Goal: Information Seeking & Learning: Learn about a topic

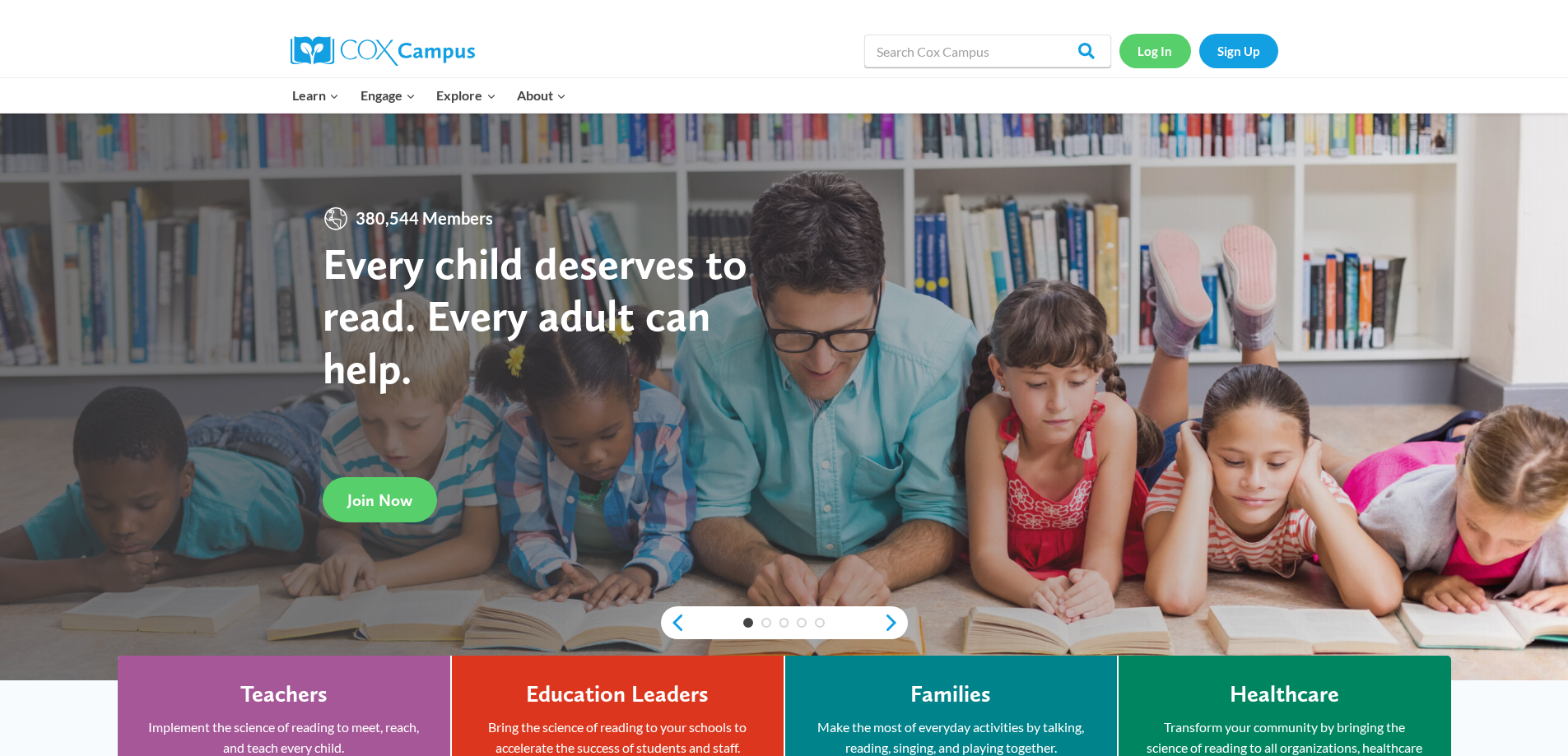
click at [1152, 50] on link "Log In" at bounding box center [1155, 50] width 72 height 34
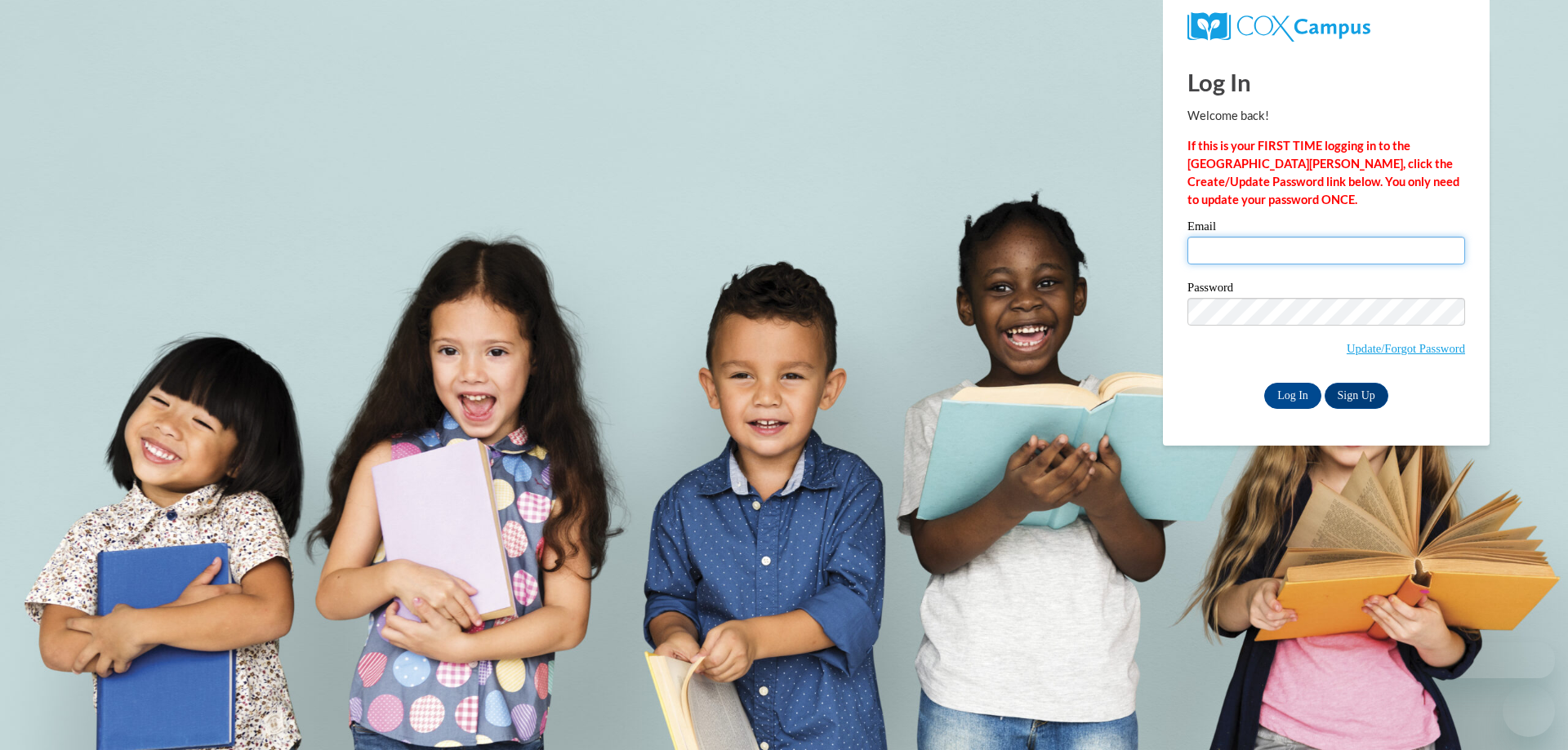
type input "adgraham@jamessprunt.edu"
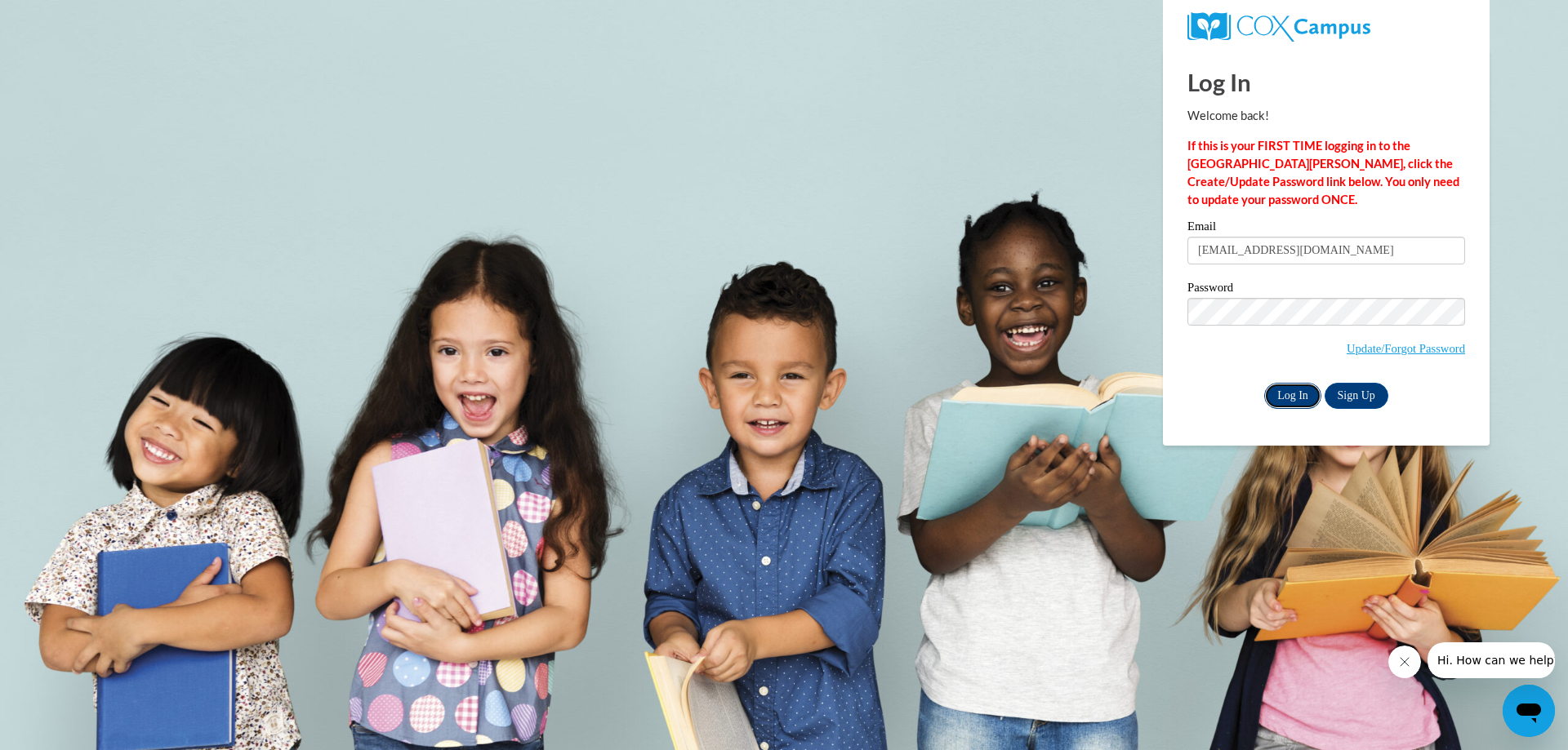
click at [1307, 391] on input "Log In" at bounding box center [1293, 396] width 57 height 26
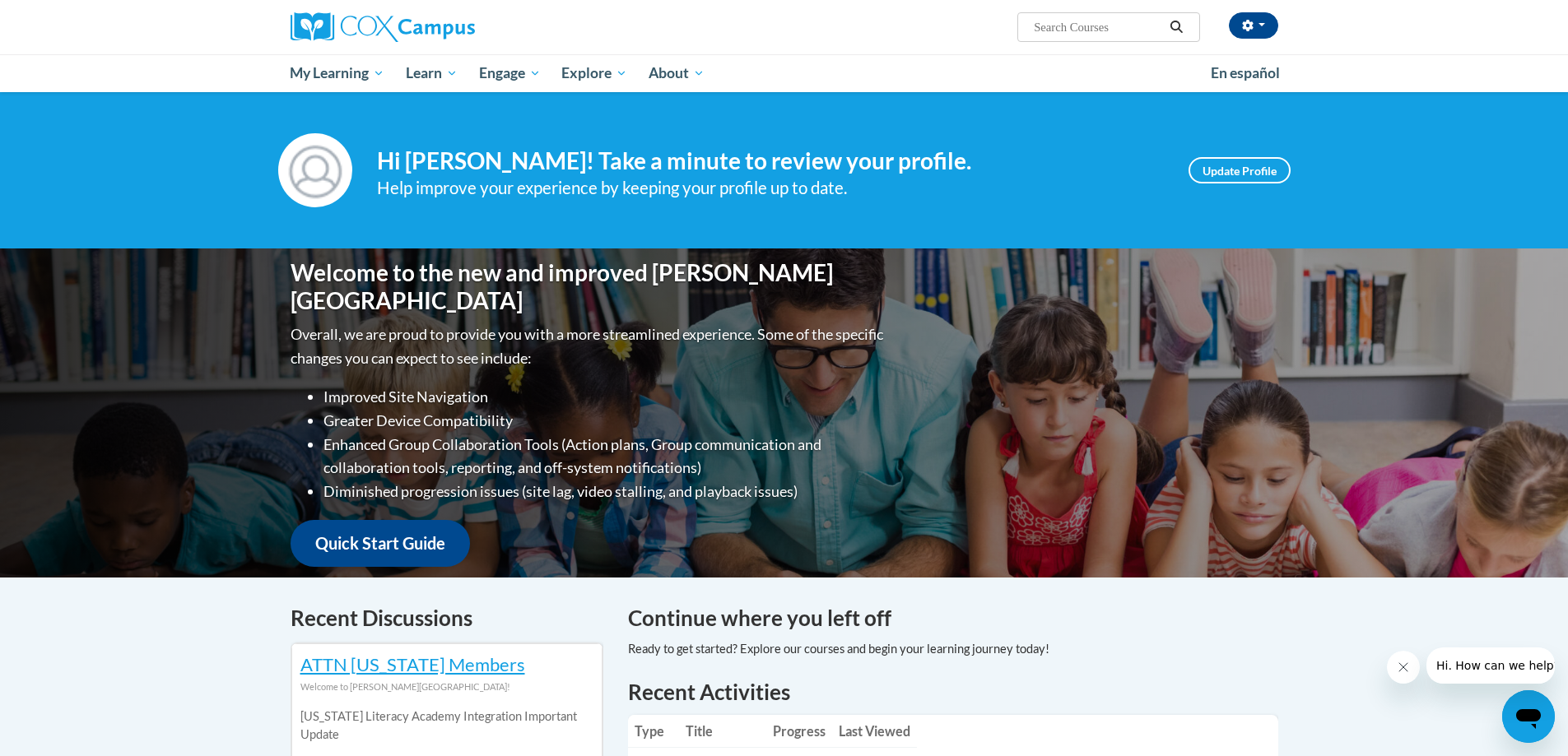
click at [1127, 33] on input "Search..." at bounding box center [1098, 27] width 132 height 20
type input "early literacy"
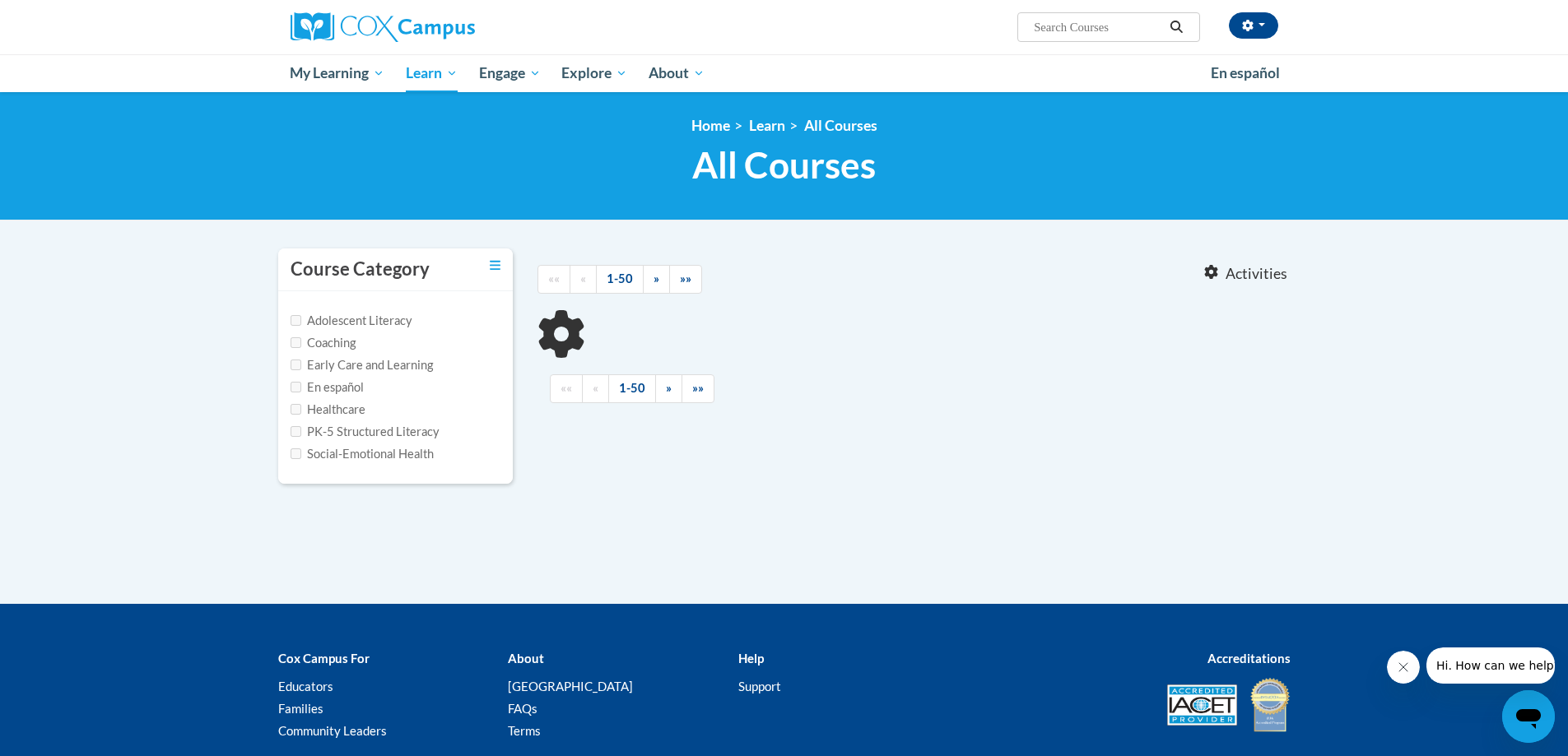
type input "early literacy"
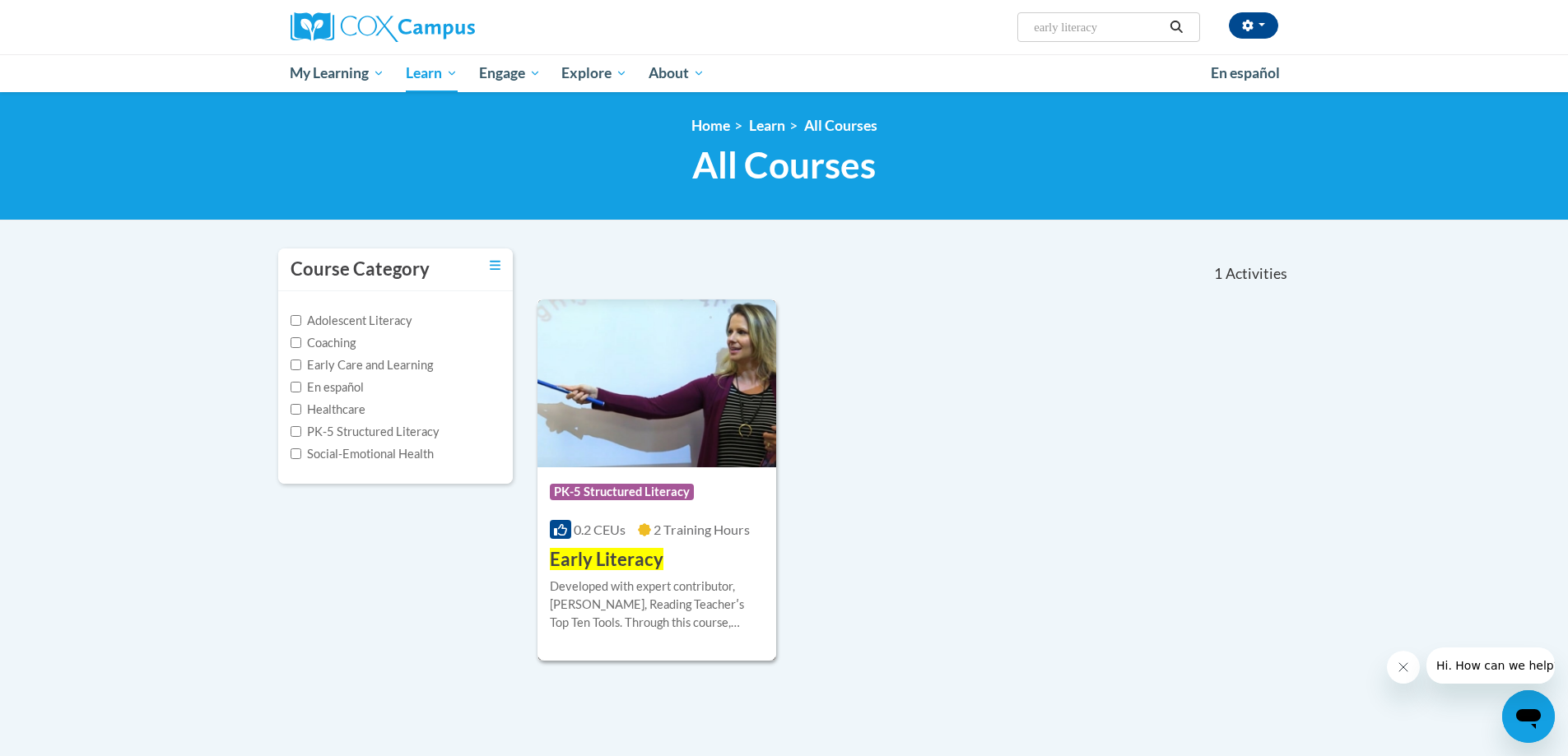
click at [644, 569] on h3 "Early Literacy" at bounding box center [607, 559] width 114 height 25
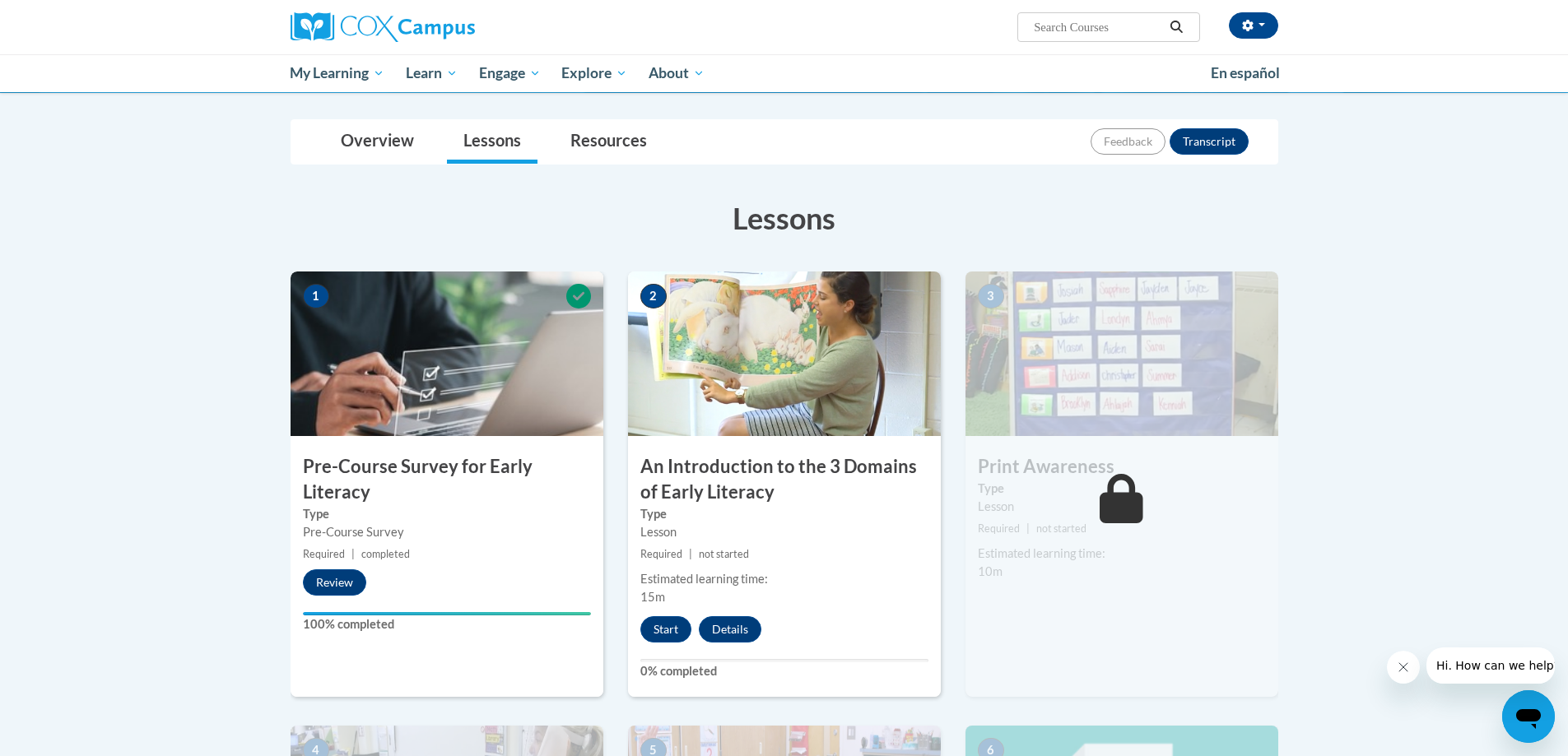
scroll to position [164, 0]
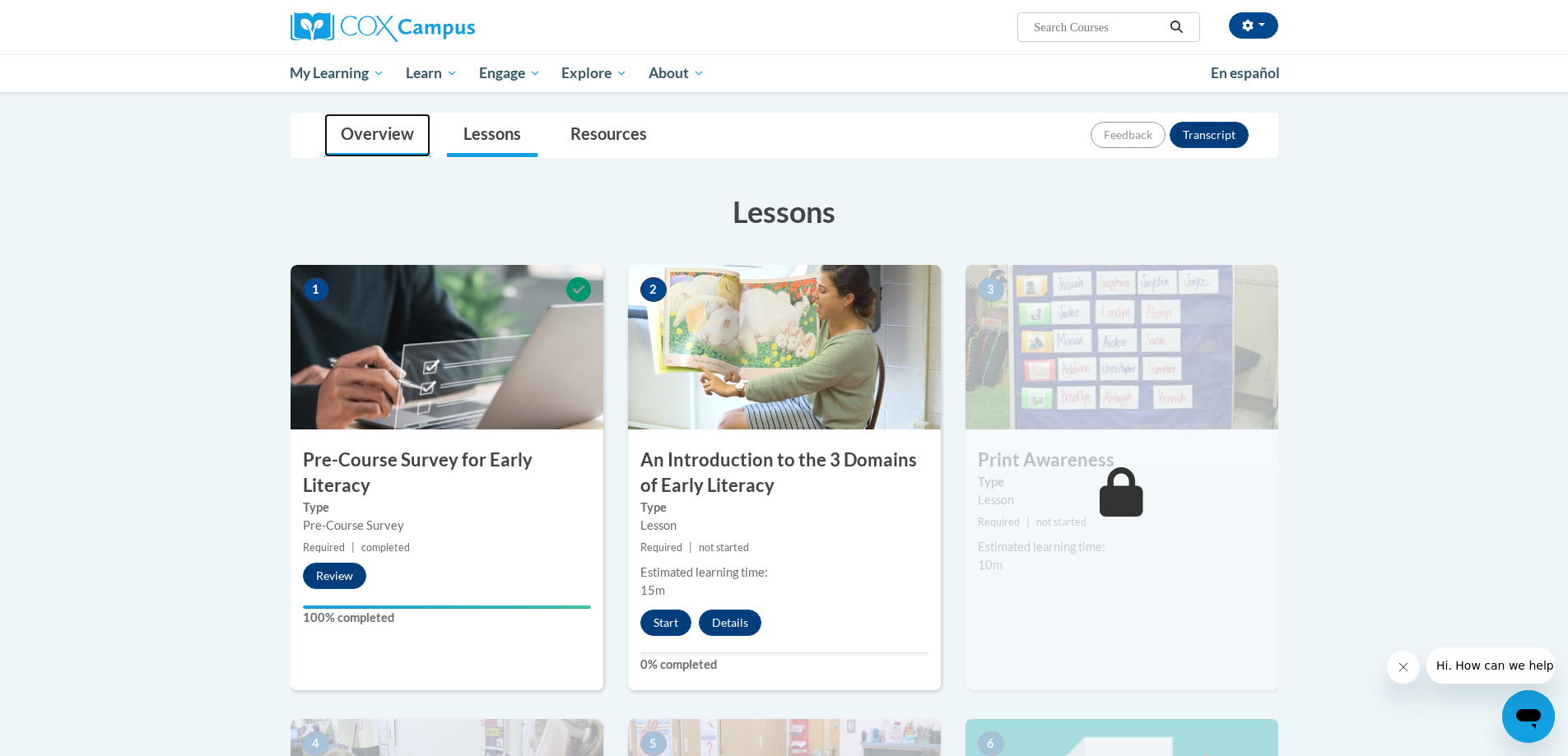
click at [373, 133] on link "Overview" at bounding box center [377, 135] width 106 height 44
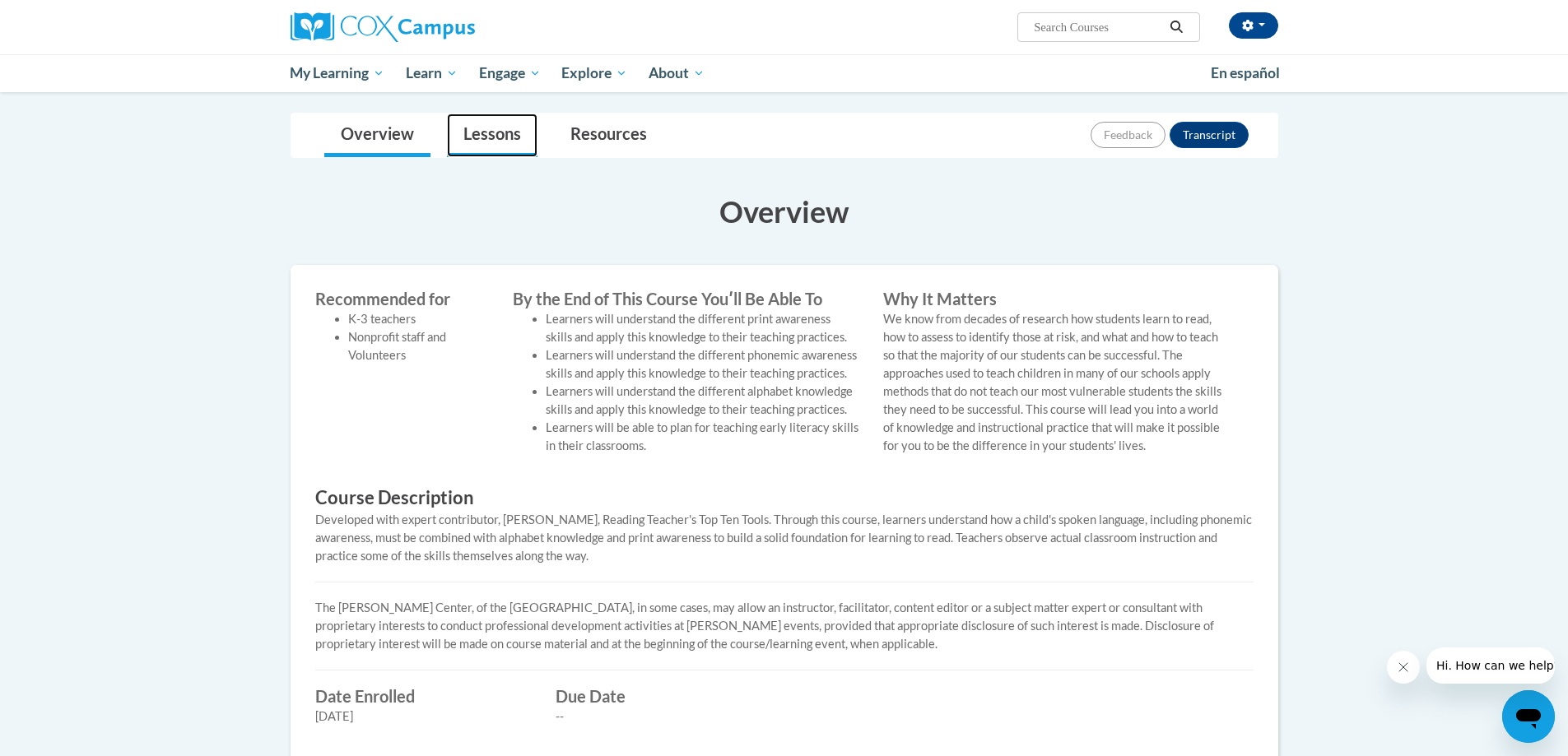
click at [484, 124] on link "Lessons" at bounding box center [492, 135] width 91 height 44
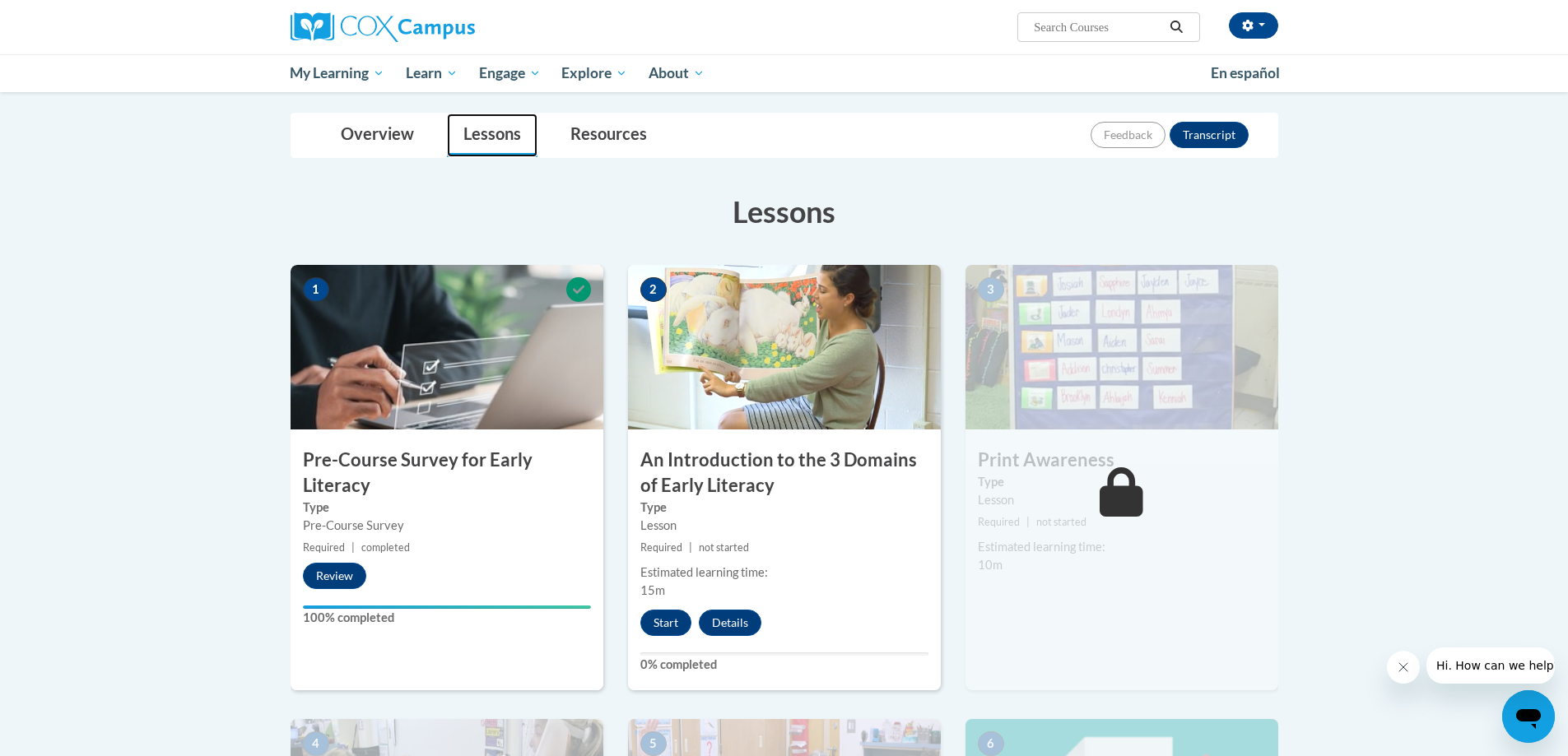
scroll to position [247, 0]
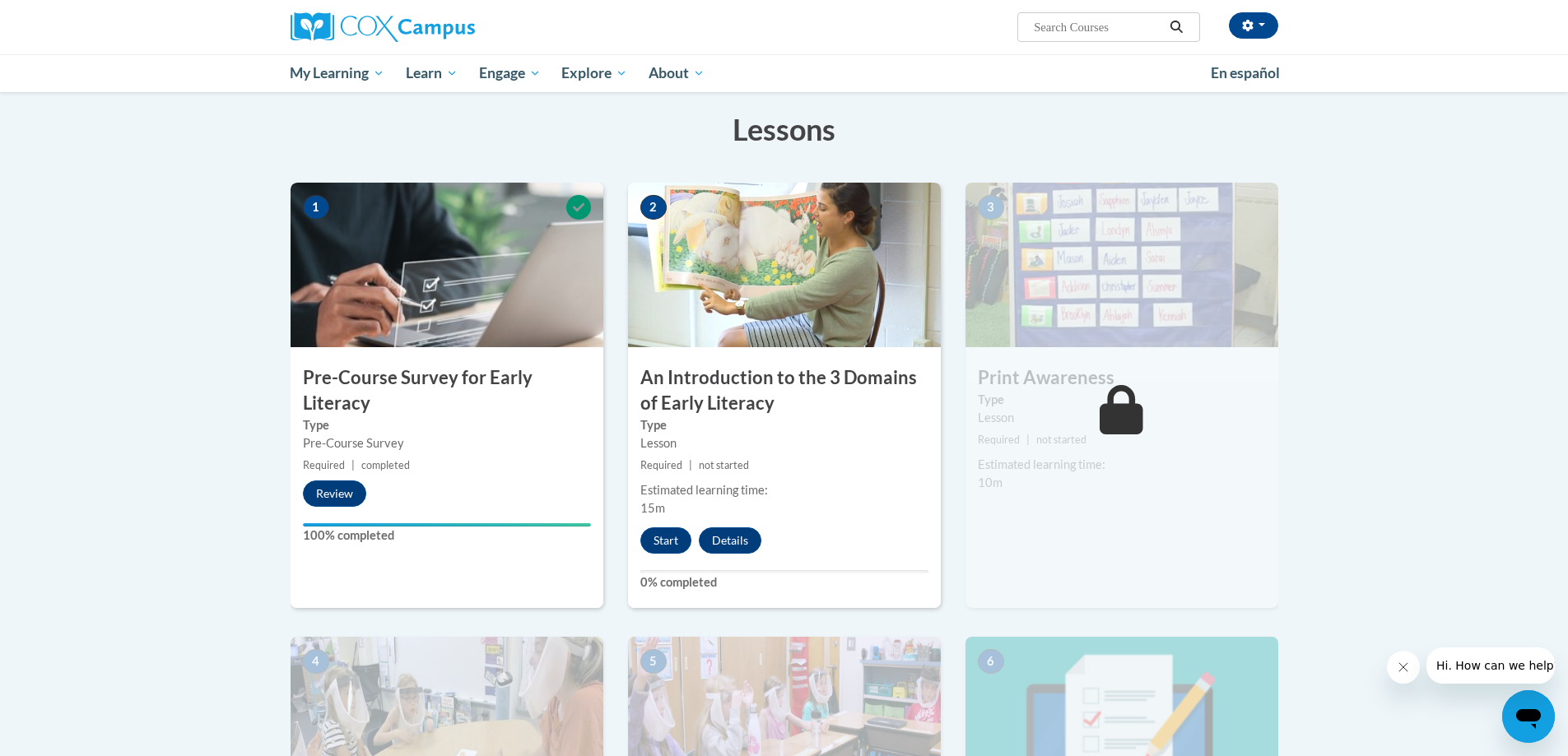
drag, startPoint x: 119, startPoint y: 236, endPoint x: 131, endPoint y: 163, distance: 74.0
click at [131, 163] on body "[PERSON_NAME] ([GEOGRAPHIC_DATA]/New_York UTC-04:00) My Profile Inbox My Transc…" at bounding box center [784, 591] width 1568 height 1676
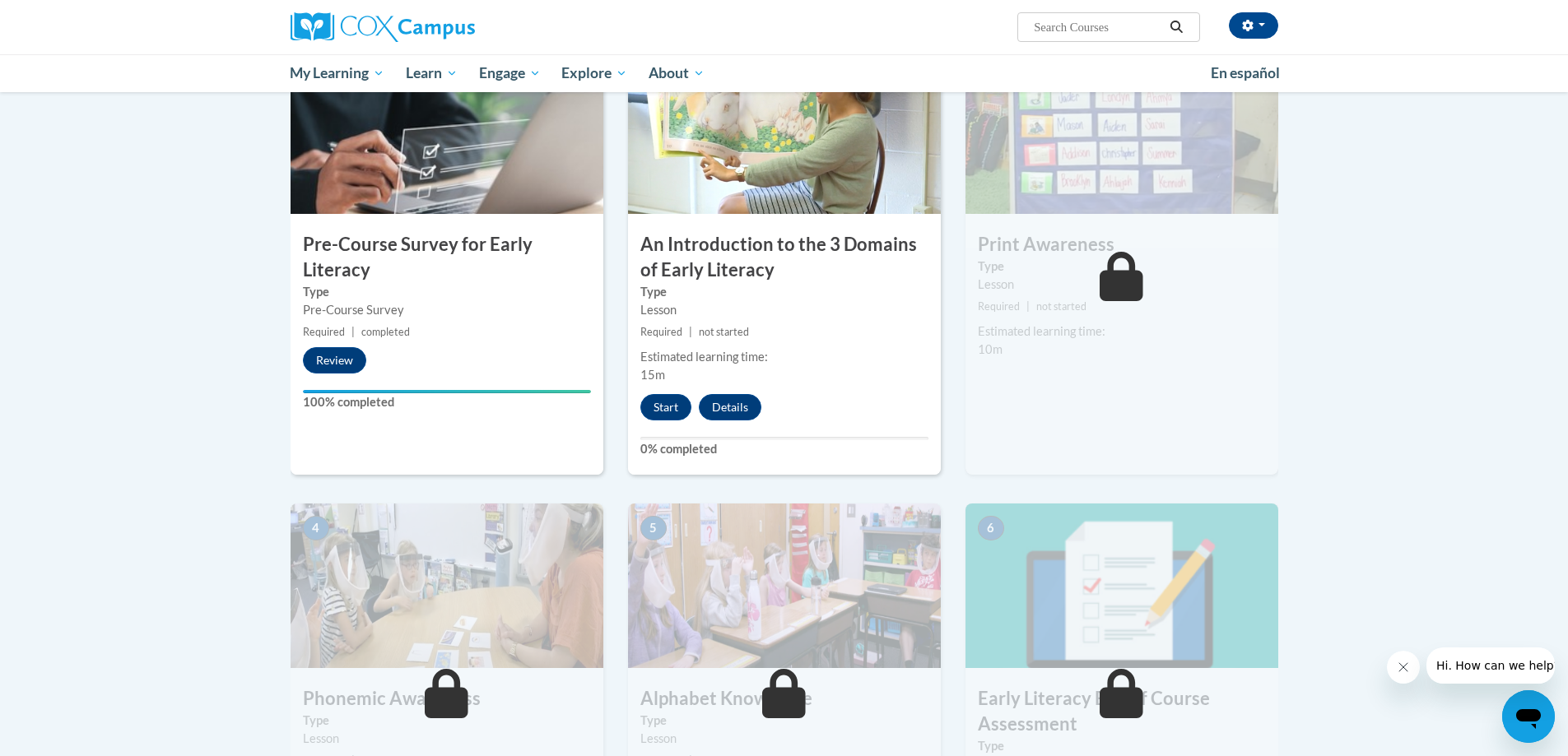
scroll to position [329, 0]
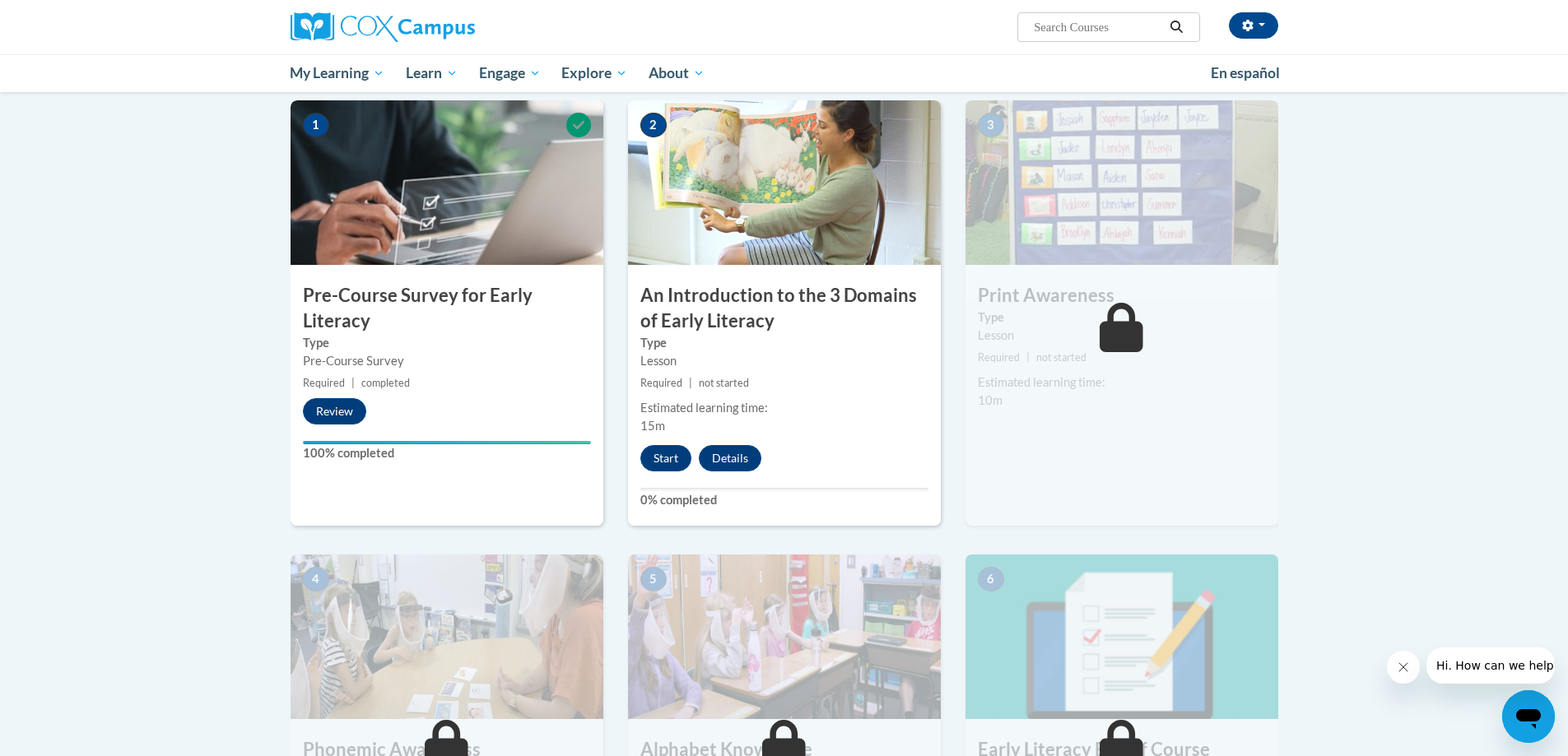
click at [1385, 300] on body "[PERSON_NAME] ([GEOGRAPHIC_DATA]/New_York UTC-04:00) My Profile Inbox My Transc…" at bounding box center [784, 509] width 1568 height 1676
click at [1441, 275] on body "[PERSON_NAME] ([GEOGRAPHIC_DATA]/New_York UTC-04:00) My Profile Inbox My Transc…" at bounding box center [784, 509] width 1568 height 1676
click at [1041, 25] on input "Search..." at bounding box center [1098, 27] width 132 height 20
click at [1049, 26] on input "Search..." at bounding box center [1098, 27] width 132 height 20
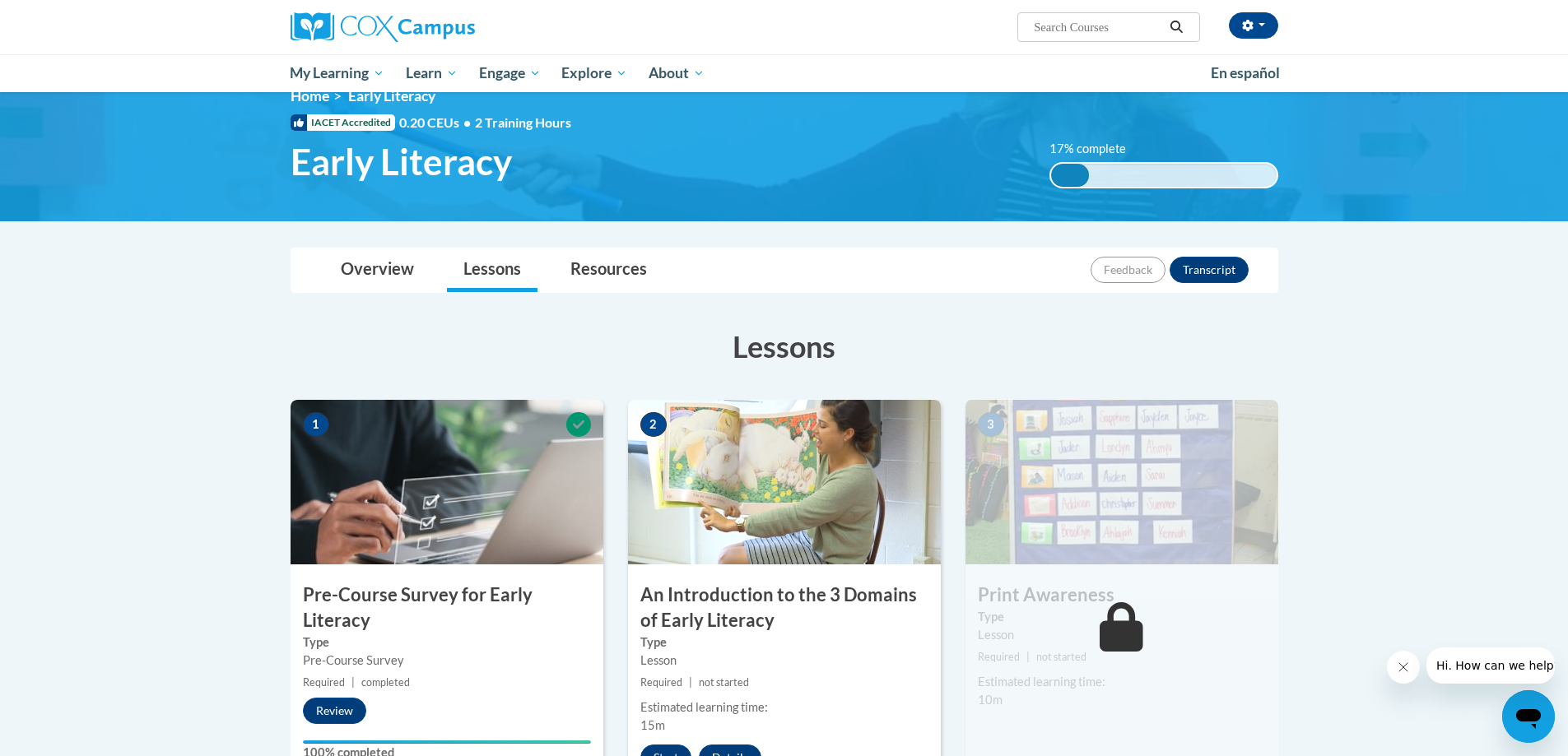
scroll to position [0, 0]
